Goal: Find specific page/section: Find specific page/section

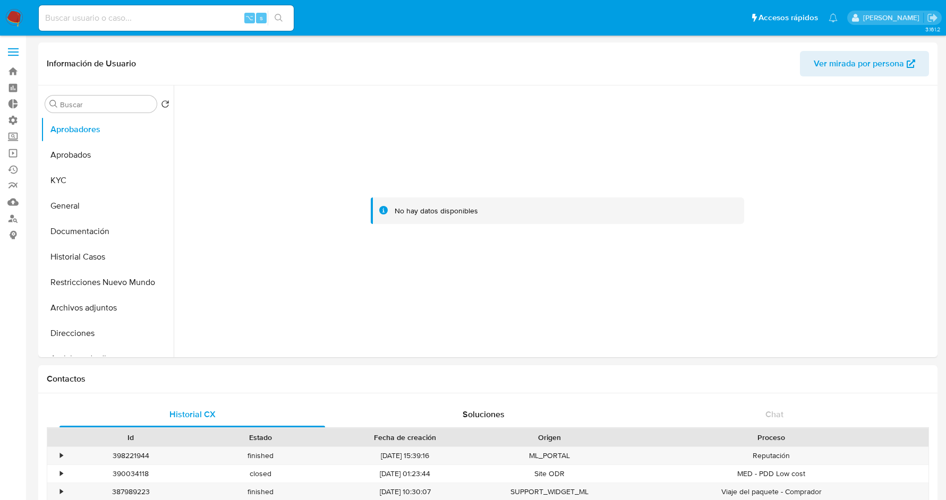
select select "10"
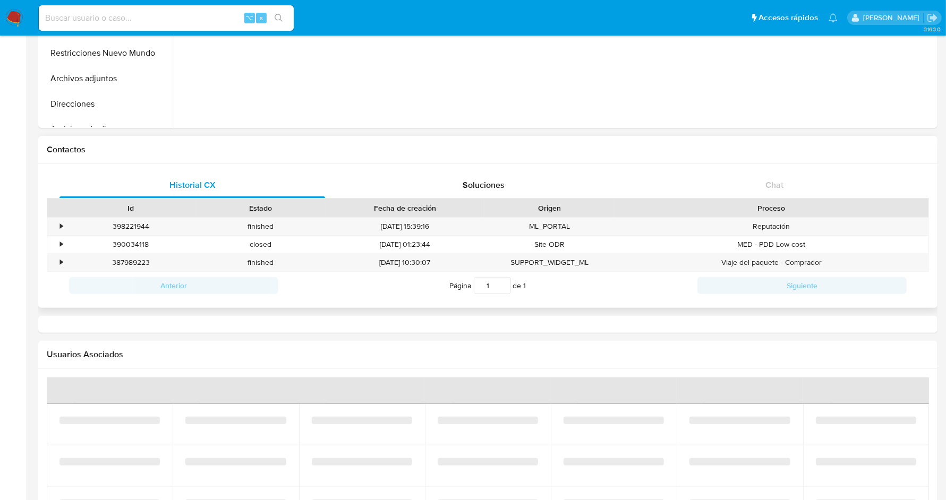
select select "10"
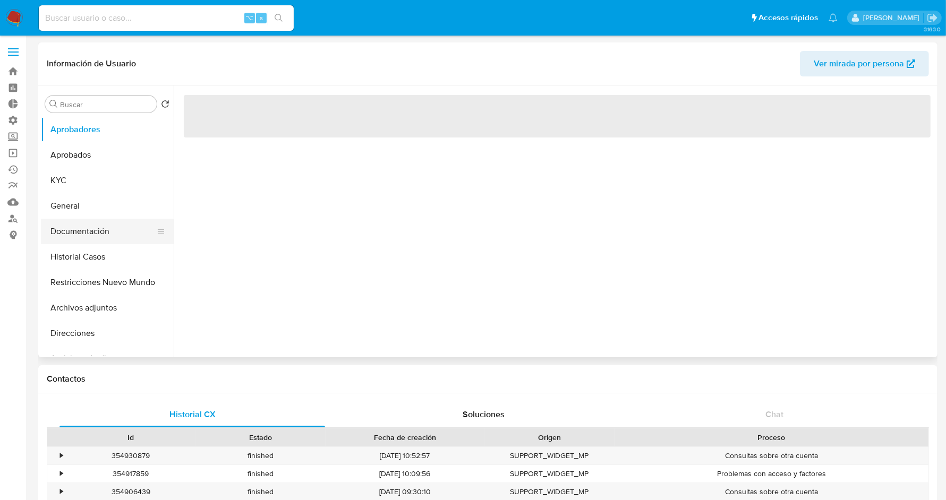
click at [90, 229] on button "Documentación" at bounding box center [103, 231] width 124 height 25
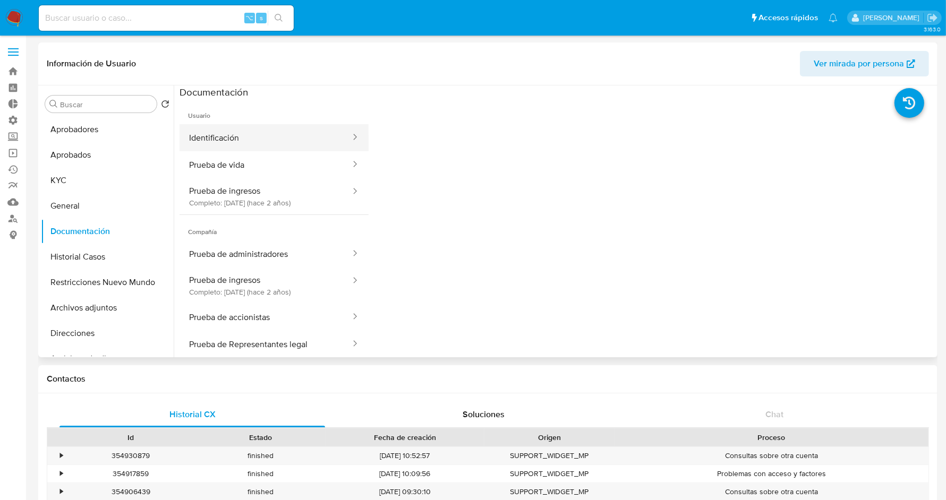
select select "10"
click at [310, 149] on button "Identificación" at bounding box center [265, 137] width 172 height 27
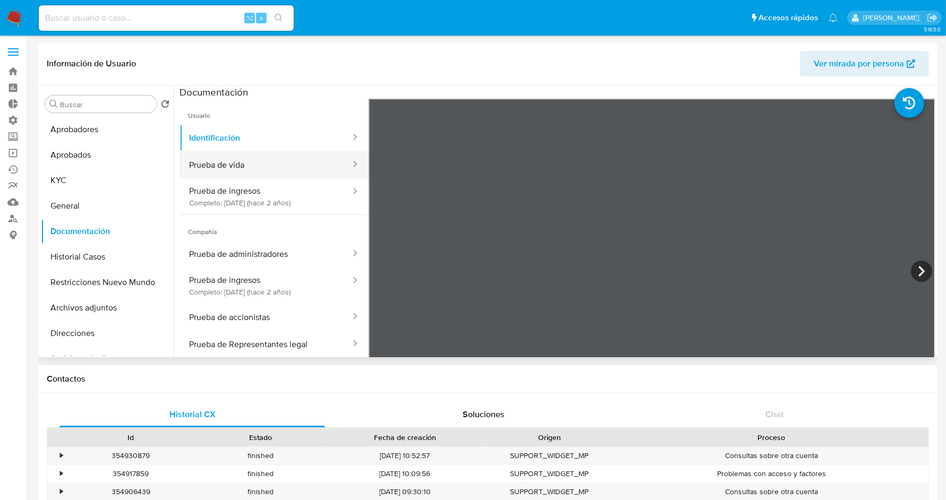
click at [261, 177] on button "Prueba de vida" at bounding box center [265, 164] width 172 height 27
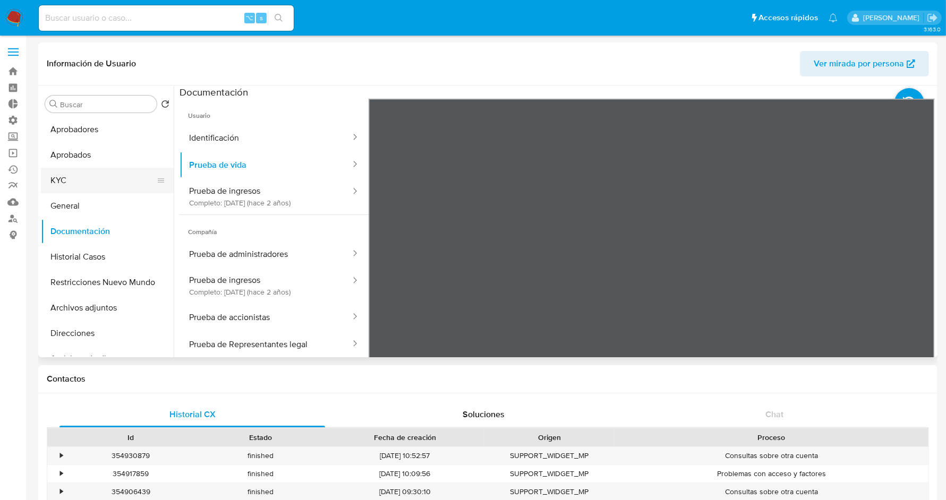
click at [64, 192] on button "KYC" at bounding box center [103, 180] width 124 height 25
